Goal: Transaction & Acquisition: Purchase product/service

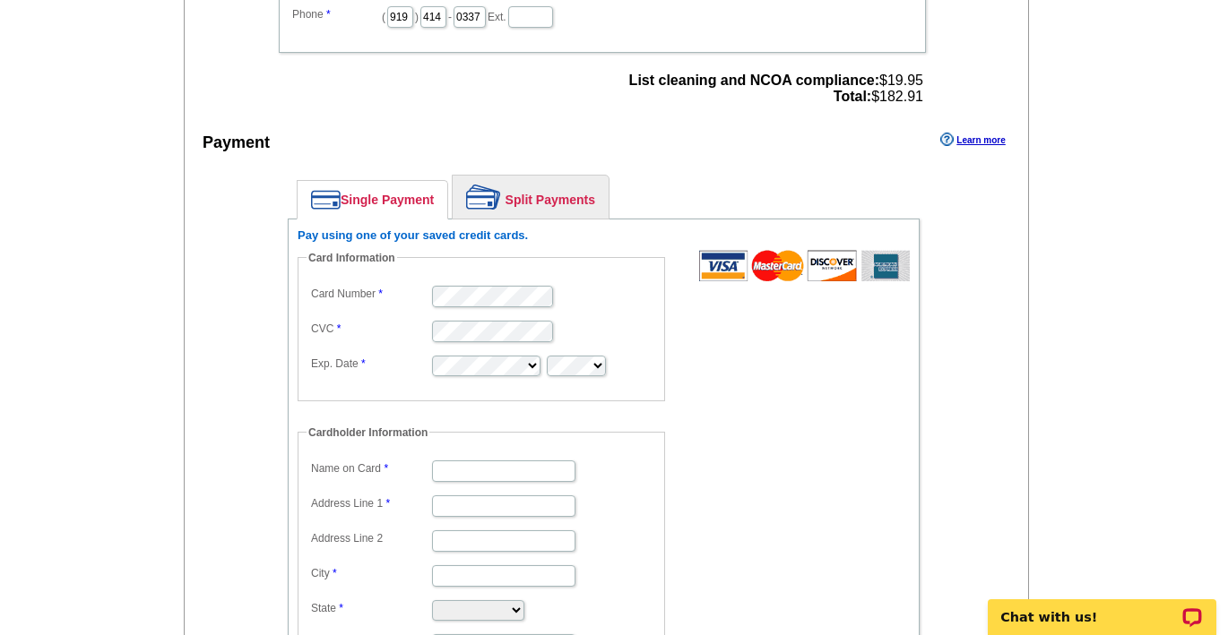
scroll to position [728, 0]
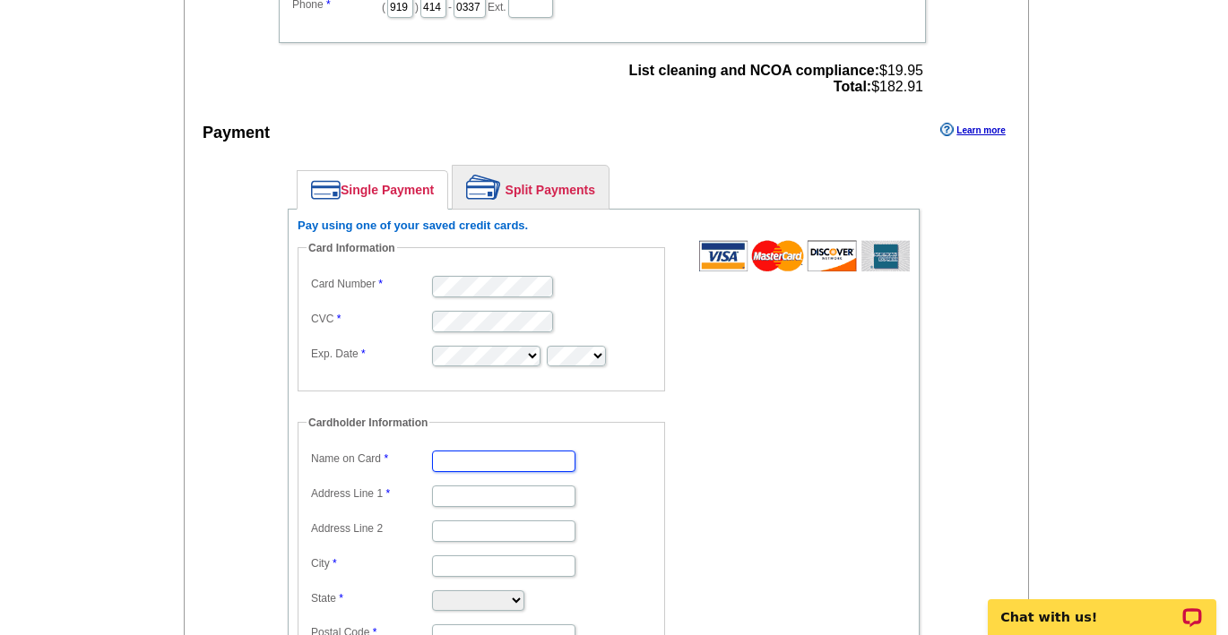
click at [510, 468] on input "Name on Card" at bounding box center [503, 462] width 143 height 22
type input "[PERSON_NAME]"
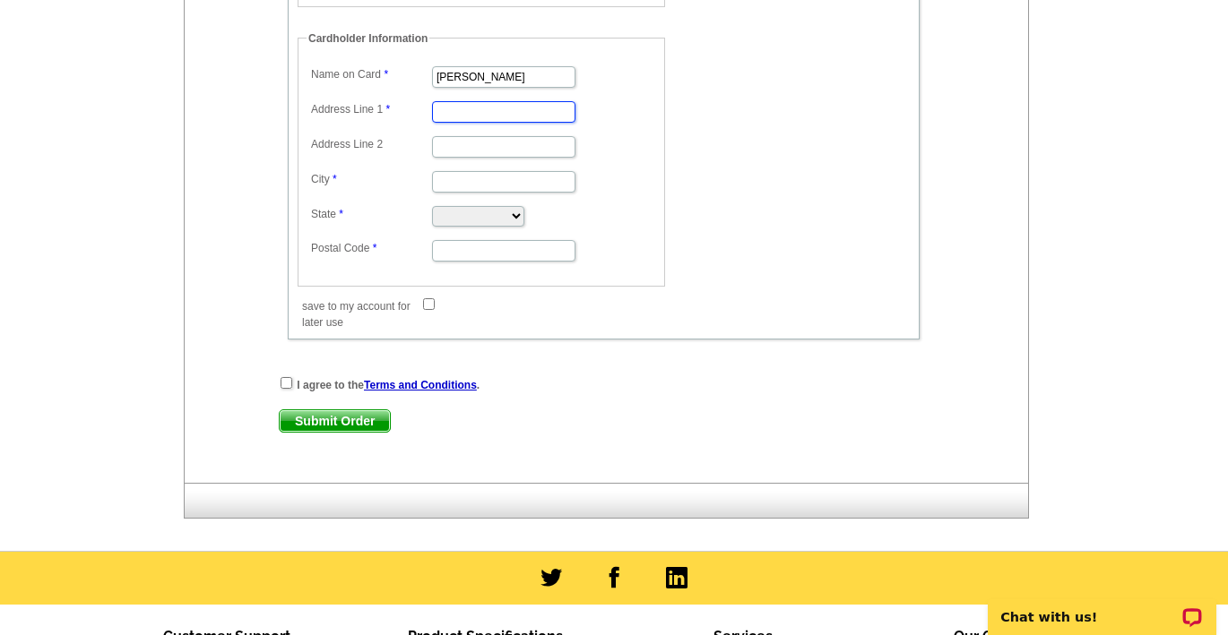
scroll to position [1117, 0]
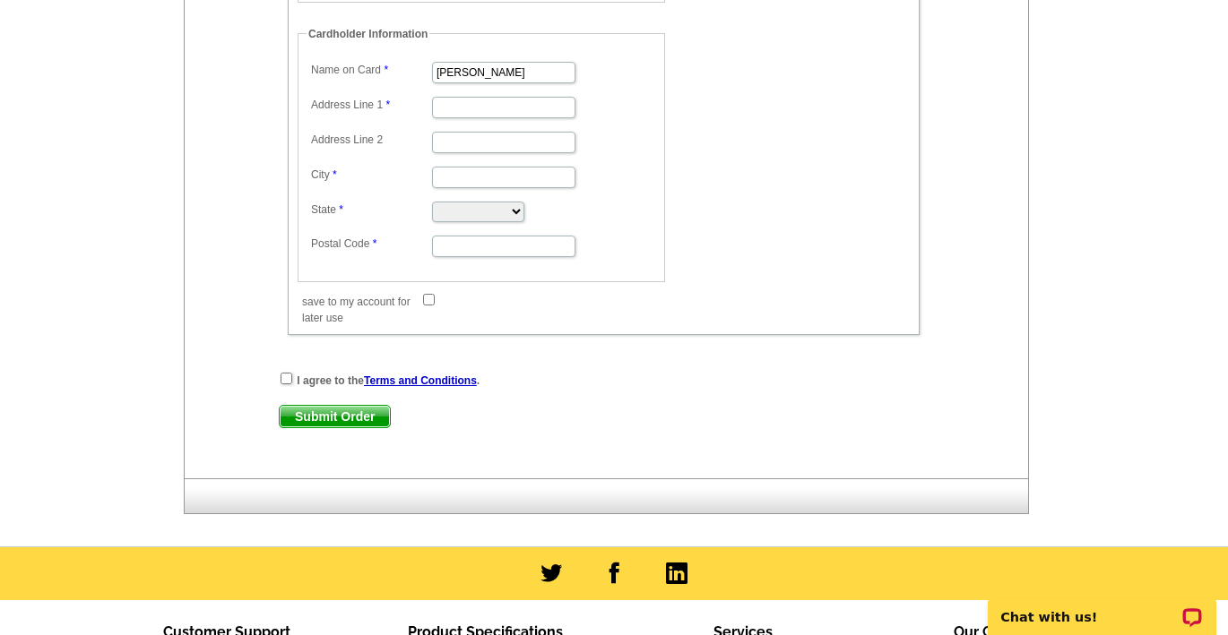
click at [428, 299] on input "save to my account for later use" at bounding box center [429, 300] width 12 height 12
checkbox input "true"
click at [453, 102] on input "Address Line 1" at bounding box center [503, 108] width 143 height 22
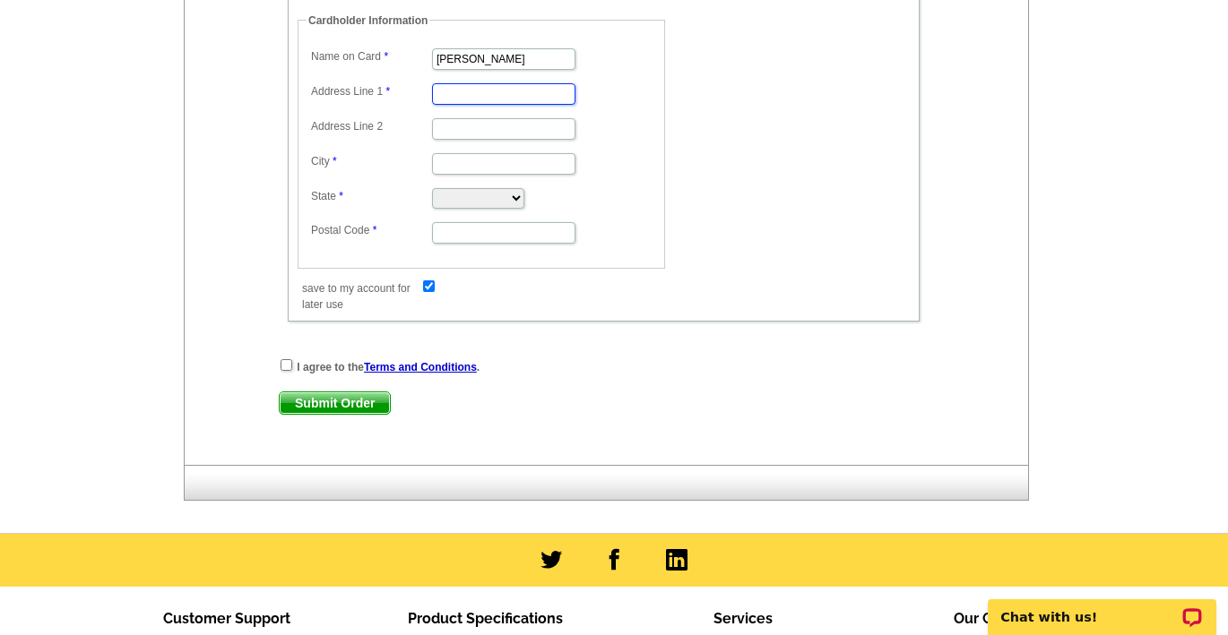
scroll to position [1141, 0]
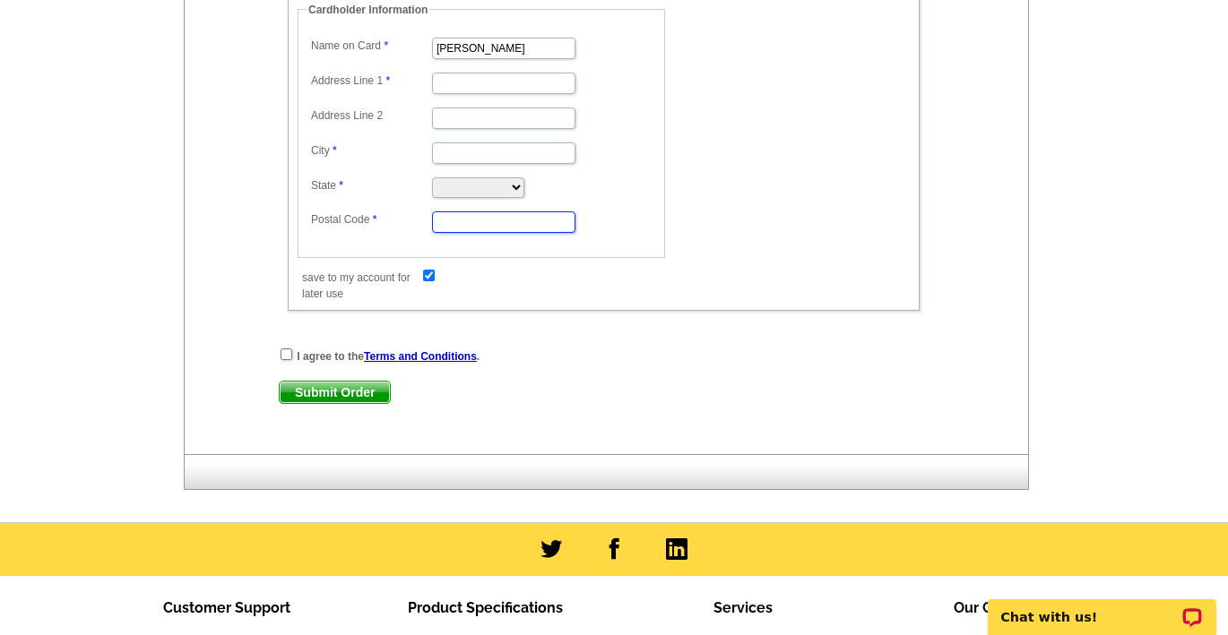
click at [475, 225] on input "Postal Code" at bounding box center [503, 222] width 143 height 22
click at [285, 353] on input "checkbox" at bounding box center [286, 355] width 12 height 12
checkbox input "true"
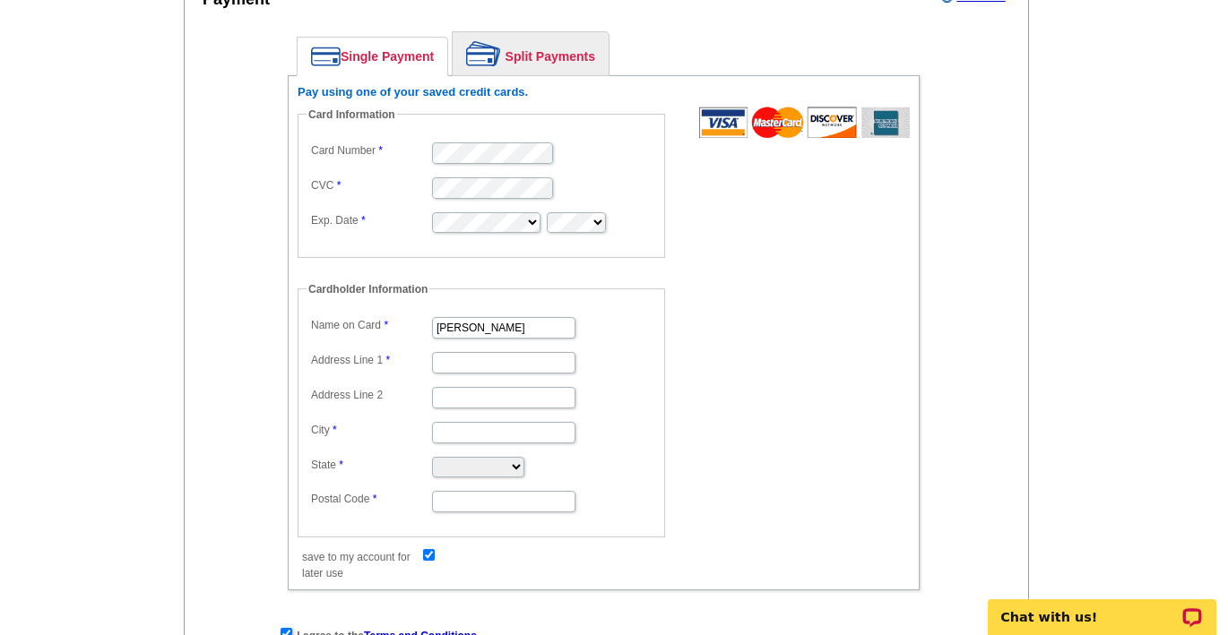
scroll to position [847, 0]
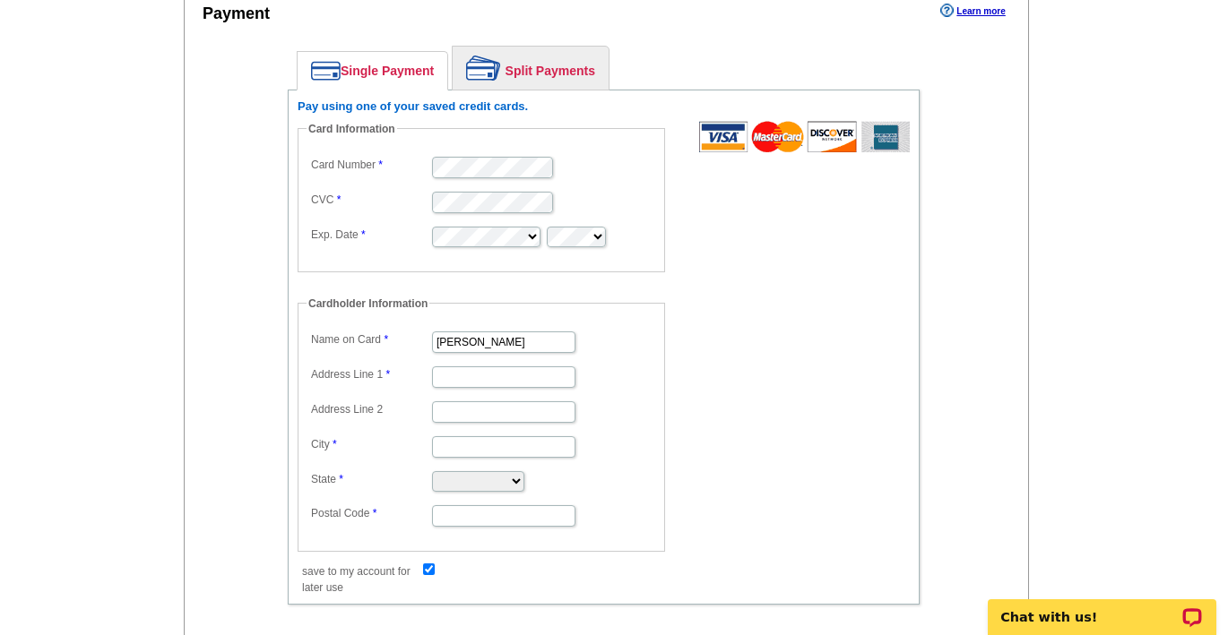
click at [508, 180] on dl "Card Number CVC Exp. Date" at bounding box center [480, 200] width 349 height 97
click at [602, 163] on dd at bounding box center [480, 166] width 349 height 28
click at [468, 375] on input "Address Line 1" at bounding box center [503, 378] width 143 height 22
click at [488, 384] on input "/:"" at bounding box center [503, 378] width 143 height 22
type input "/"
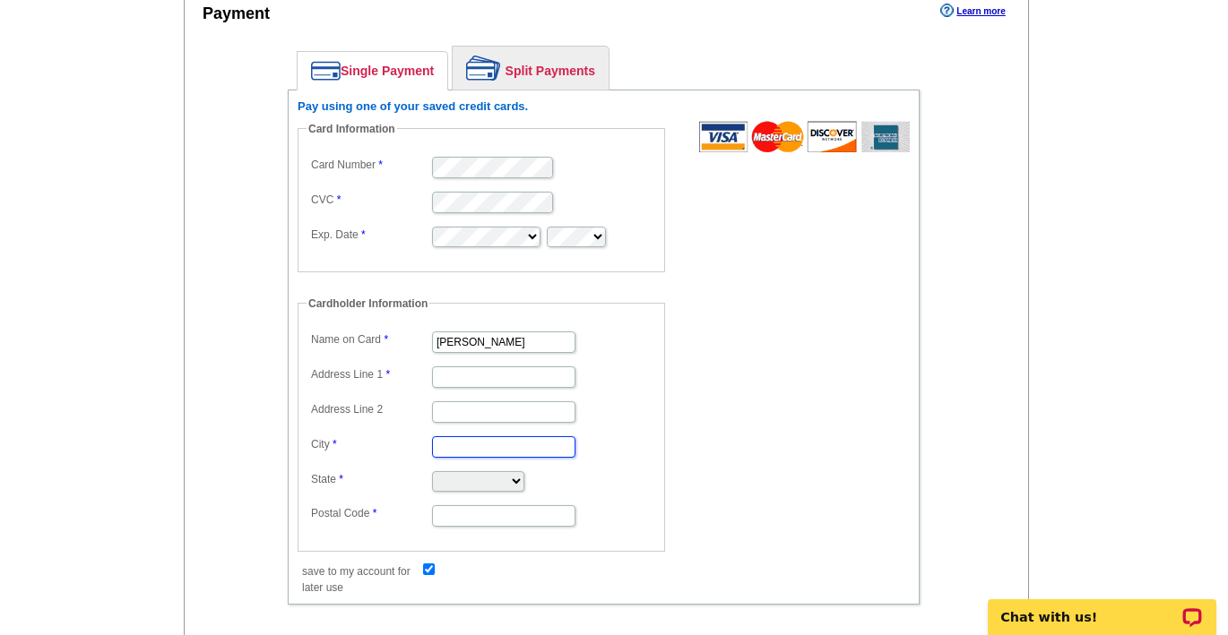
click at [469, 449] on input "City" at bounding box center [503, 447] width 143 height 22
type input "'bv [c=-0`nh1q2¸/"
click at [528, 445] on input "'bv [c=-0`nh1q2¸/" at bounding box center [503, 447] width 143 height 22
drag, startPoint x: 528, startPoint y: 445, endPoint x: 362, endPoint y: 452, distance: 165.9
click at [362, 452] on dl "Name on Card [PERSON_NAME] Address Line 1 Address Line 2 City 'bv [c=-0`nh1q2¸/…" at bounding box center [480, 428] width 349 height 202
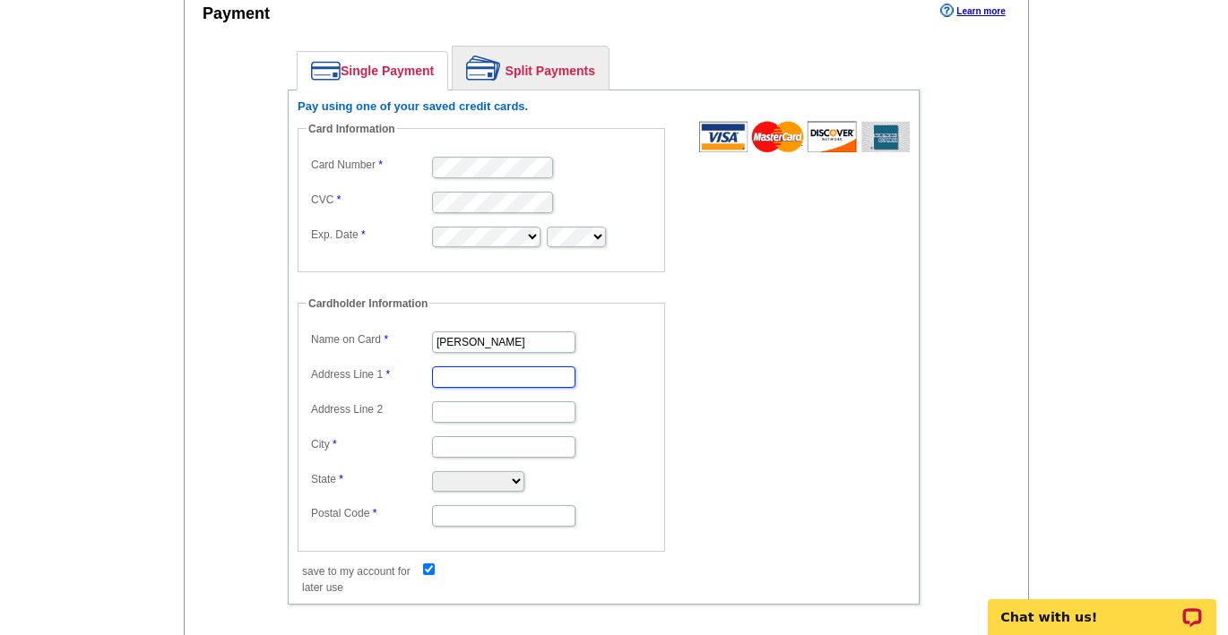
click at [472, 385] on input "Address Line 1" at bounding box center [503, 378] width 143 height 22
type input "[STREET_ADDRESS]"
type input "Suite 101"
click at [489, 451] on input "City" at bounding box center [503, 447] width 143 height 22
type input "[GEOGRAPHIC_DATA]"
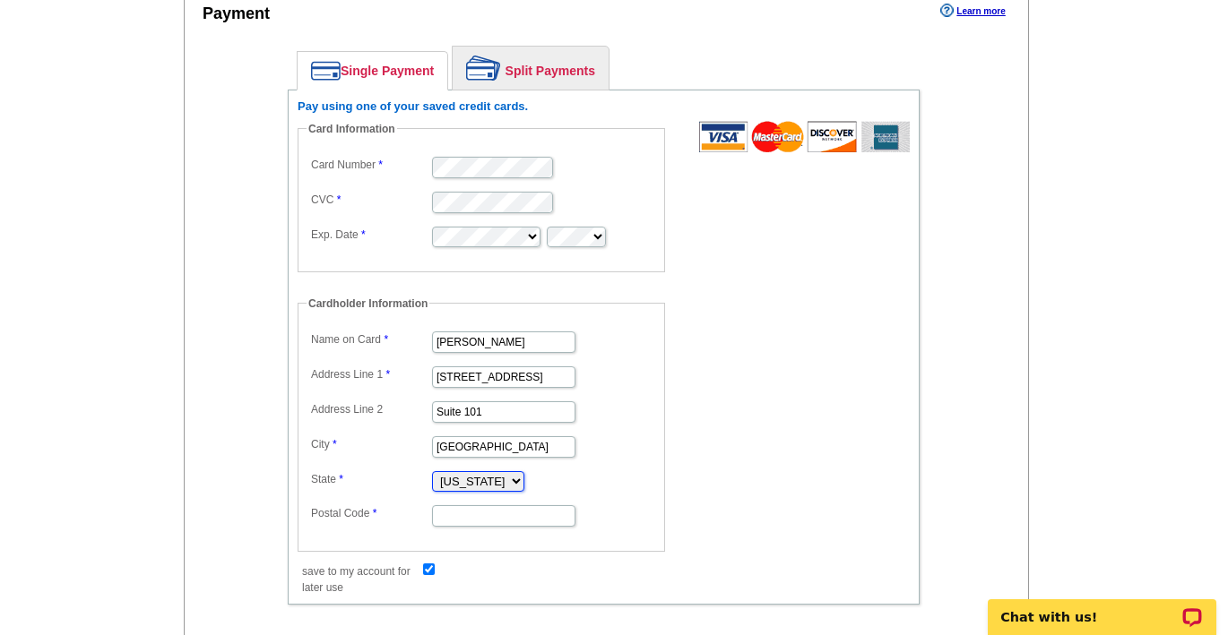
select select "NC"
type input "27713"
click at [779, 467] on form "Card Information Card Number CVC Exp. Date Cardholder Information Name on Card …" at bounding box center [604, 349] width 612 height 456
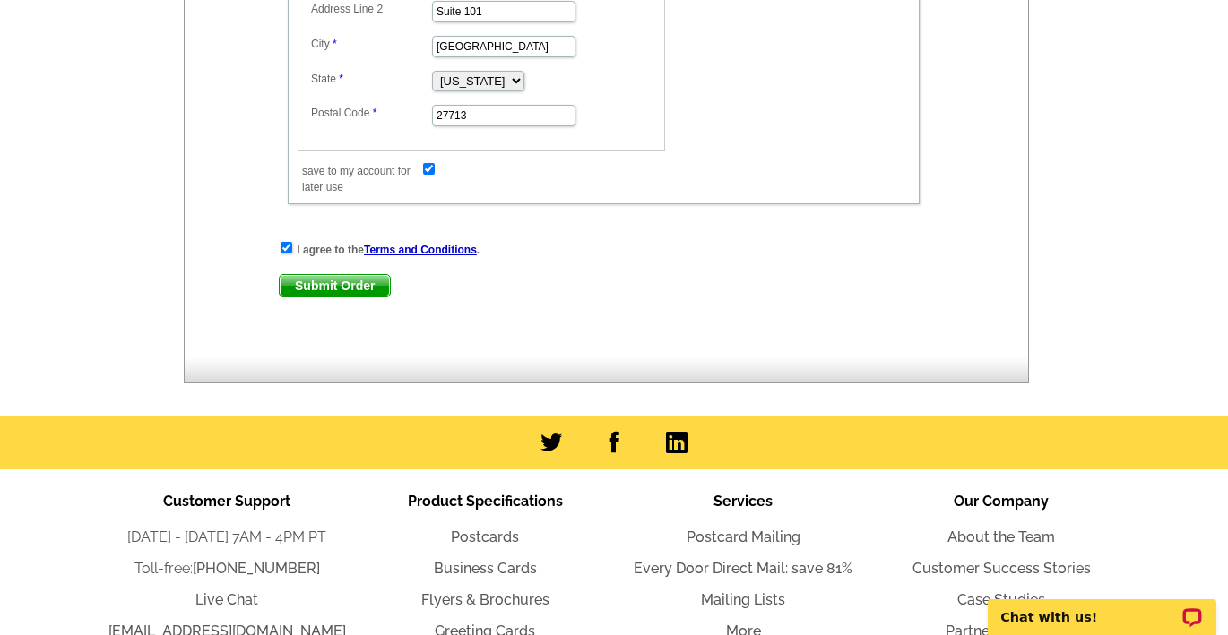
scroll to position [1261, 0]
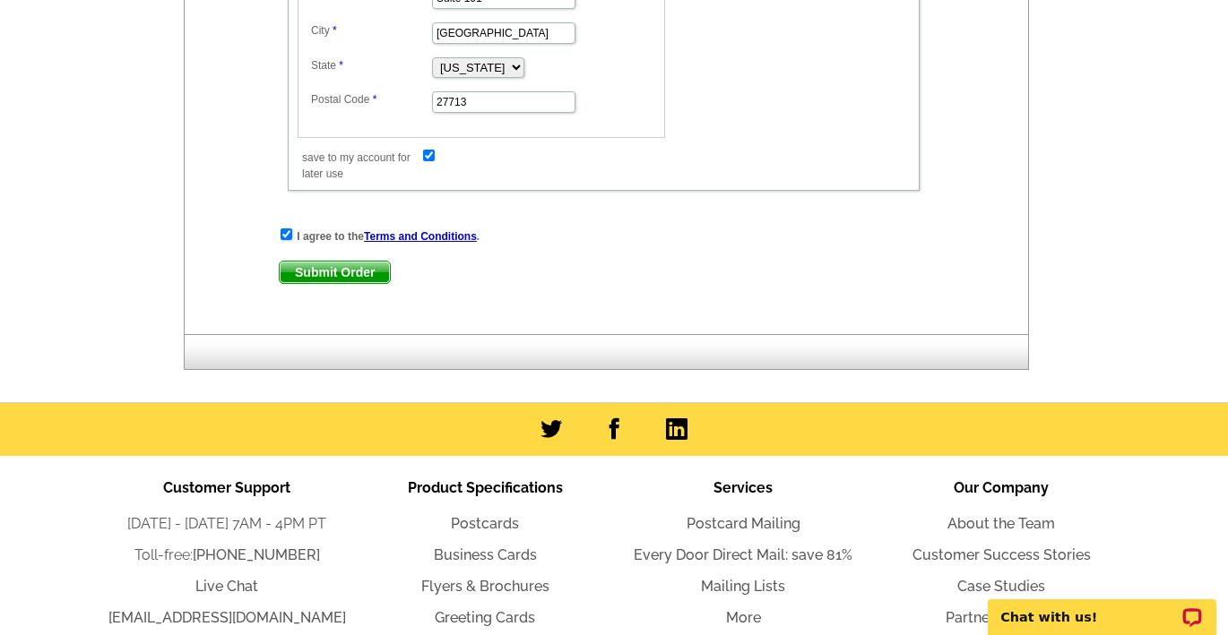
click at [343, 275] on span "Submit Order" at bounding box center [335, 273] width 110 height 22
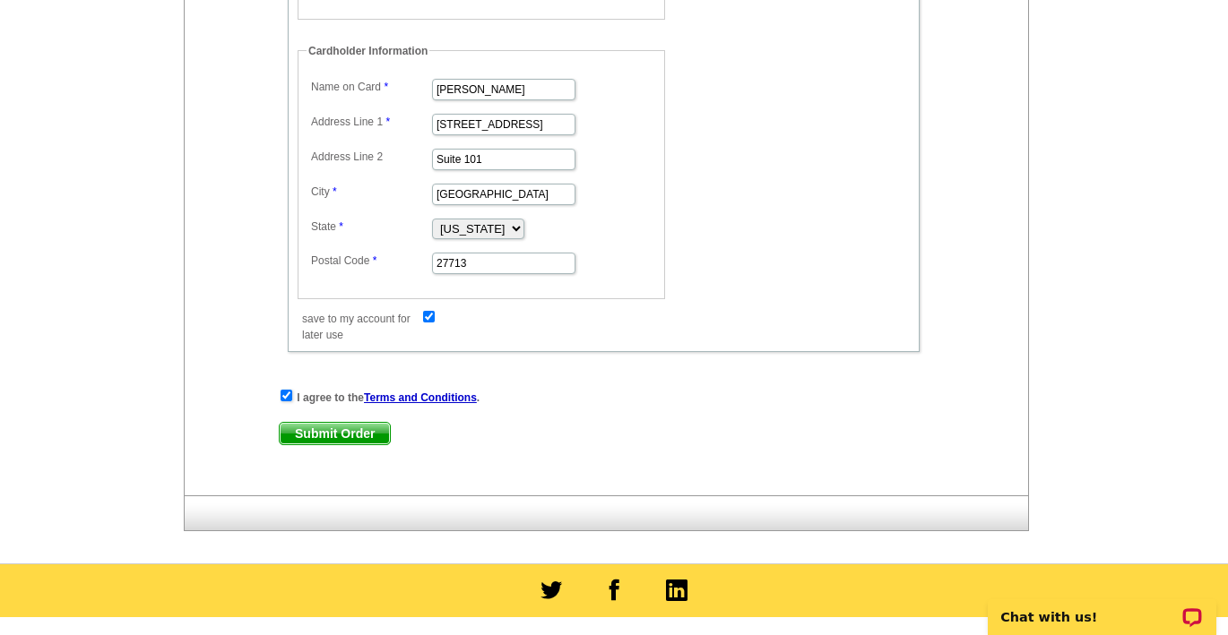
scroll to position [856, 0]
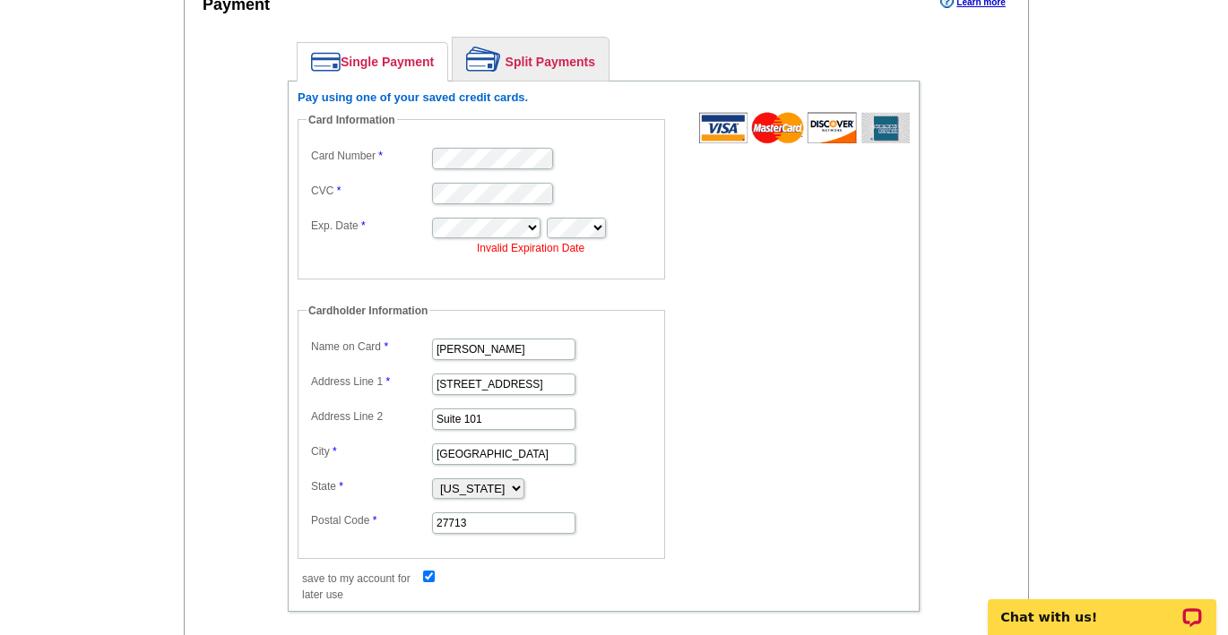
click at [775, 252] on form "Card Information Card Number CVC Exp. Date Invalid Expiration Date Cardholder I…" at bounding box center [604, 348] width 612 height 472
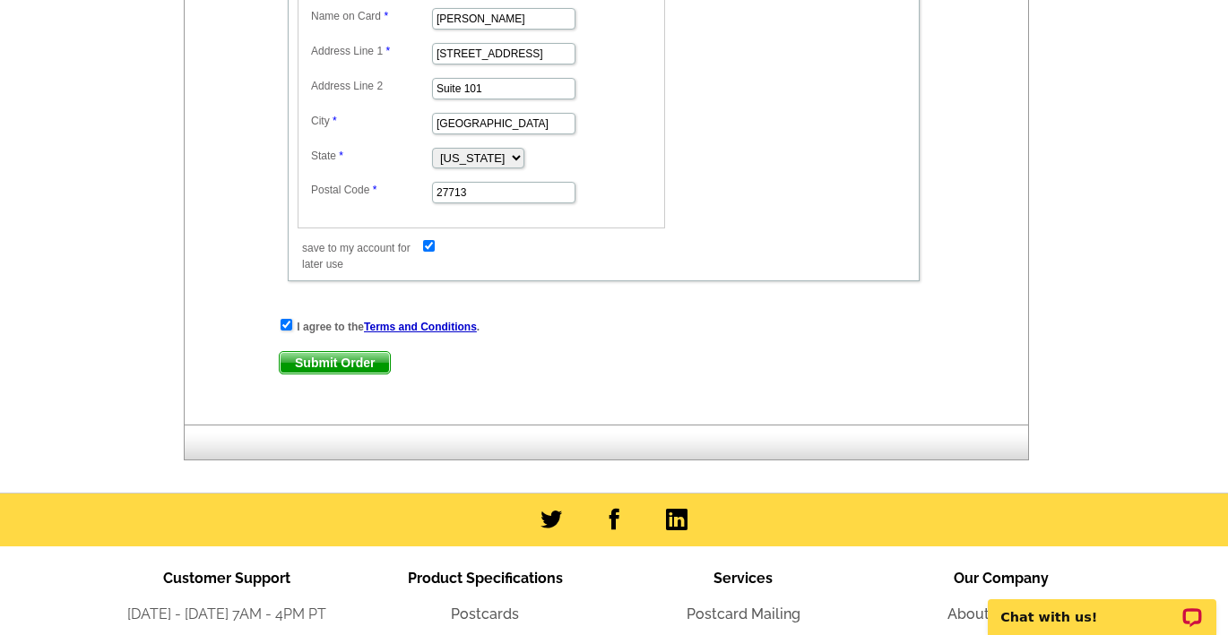
scroll to position [1240, 0]
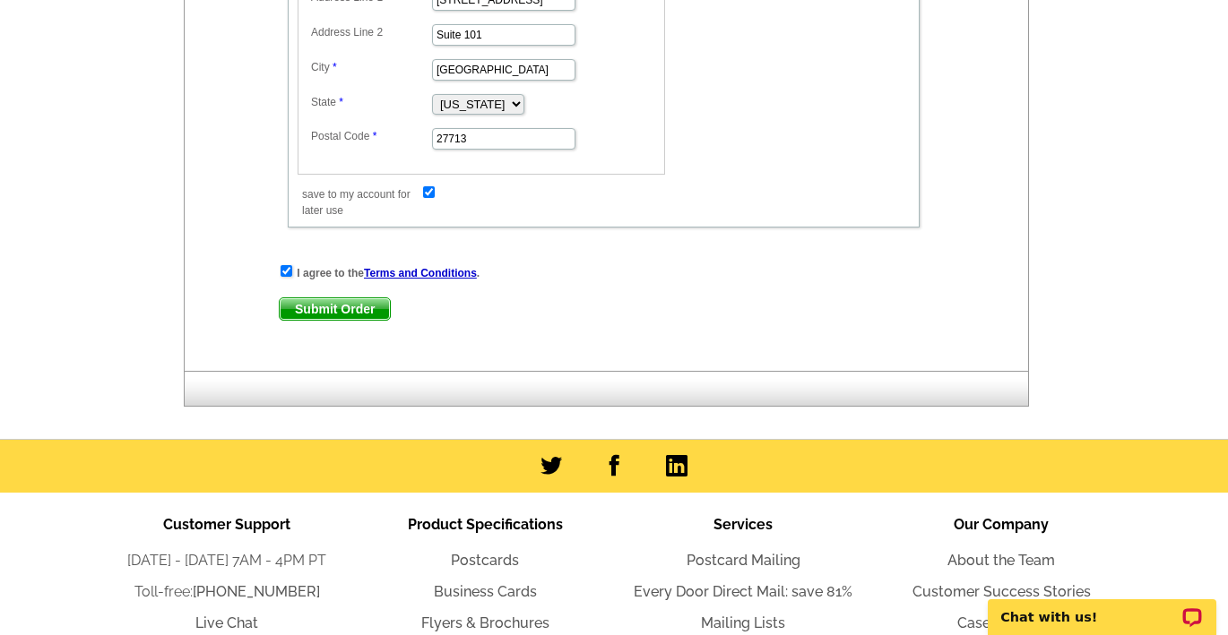
click at [339, 311] on span "Submit Order" at bounding box center [335, 309] width 110 height 22
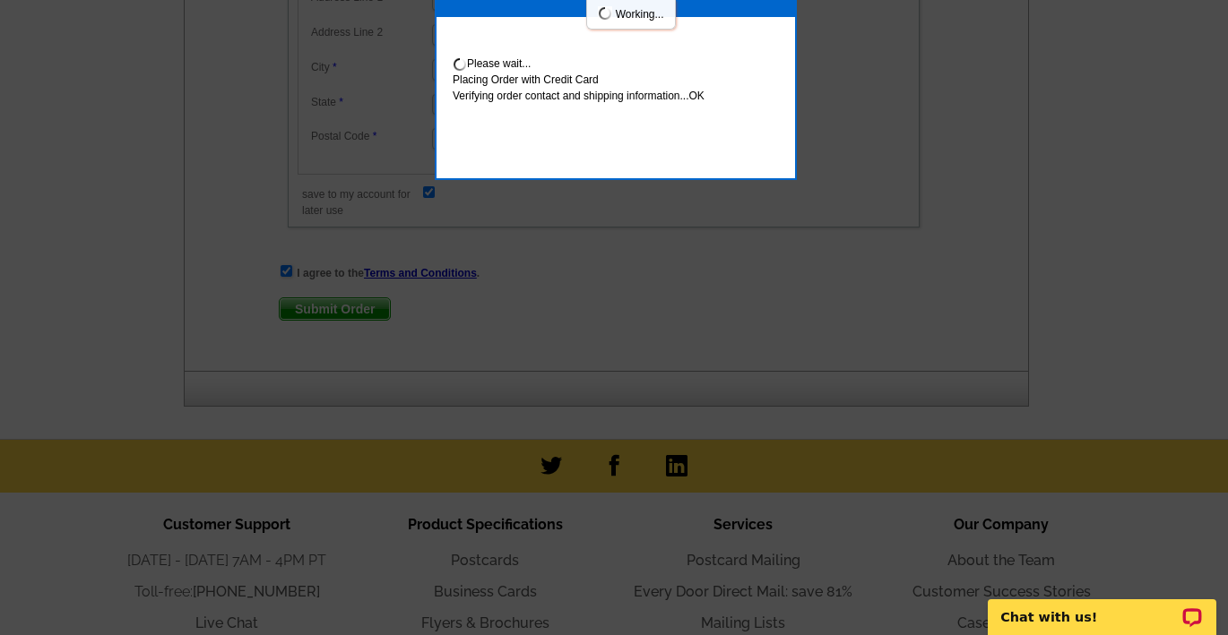
scroll to position [1322, 0]
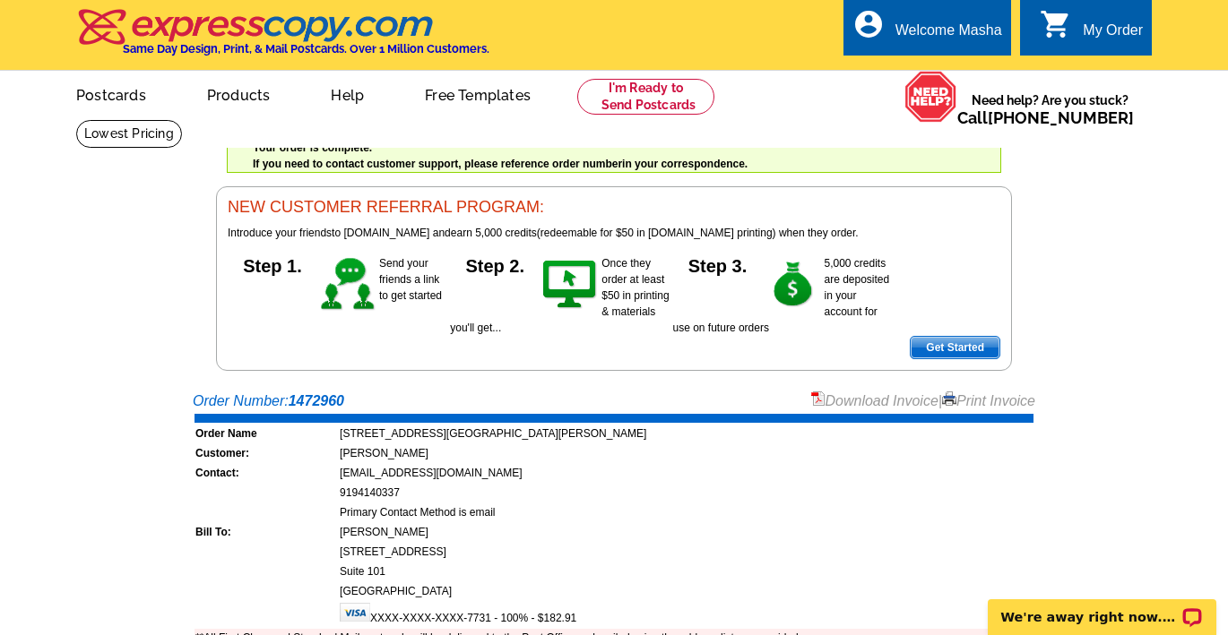
click at [1062, 273] on div "Welcome back Masha My Account Logout local_phone Same Day Design, Print, & Mail…" at bounding box center [614, 185] width 1228 height 371
